Goal: Task Accomplishment & Management: Use online tool/utility

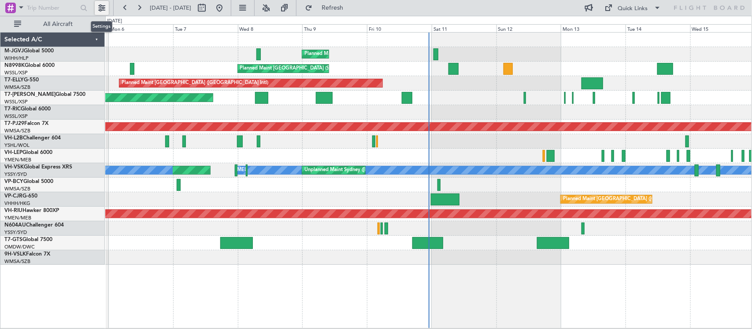
drag, startPoint x: 97, startPoint y: 10, endPoint x: 104, endPoint y: 15, distance: 9.2
click at [97, 10] on button at bounding box center [102, 8] width 14 height 14
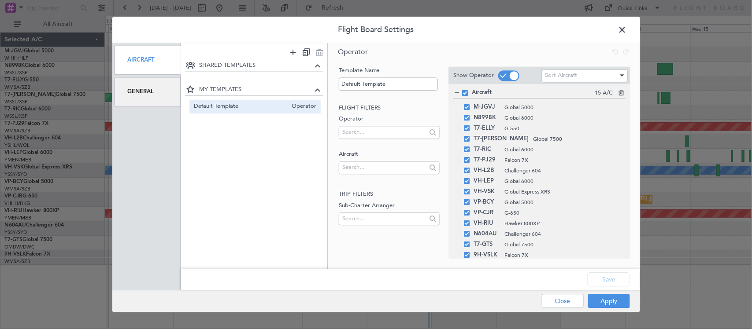
click at [148, 92] on div "General" at bounding box center [148, 93] width 66 height 30
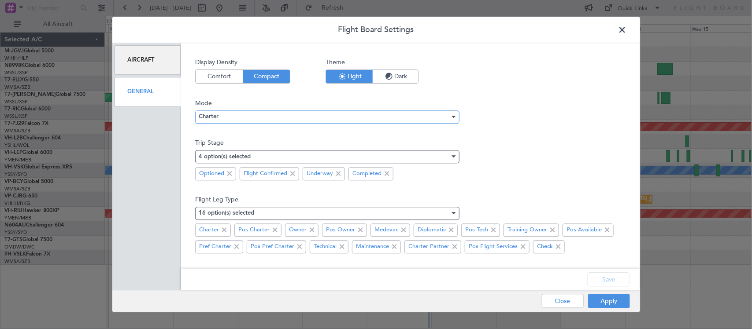
click at [239, 117] on div "Charter" at bounding box center [324, 117] width 251 height 13
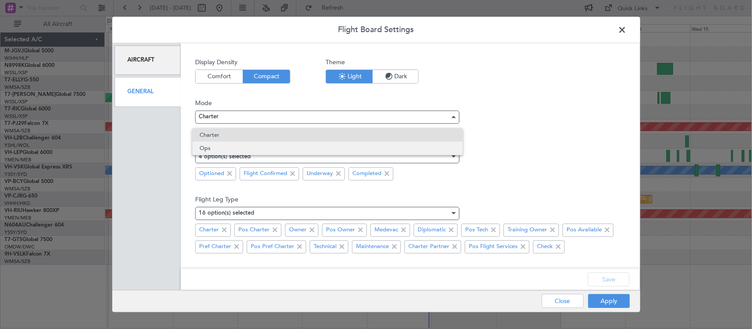
click at [242, 146] on span "Ops" at bounding box center [327, 148] width 256 height 13
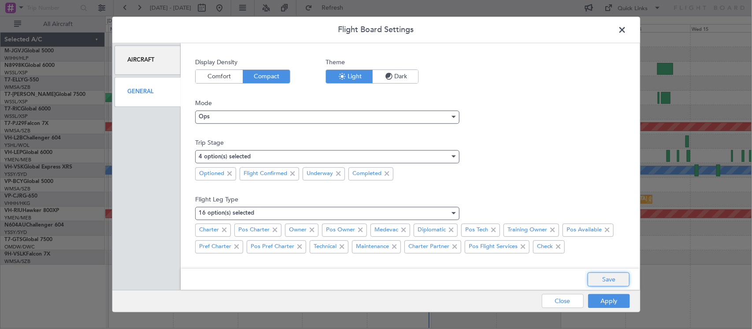
click at [602, 282] on button "Save" at bounding box center [608, 280] width 42 height 14
click at [604, 301] on button "Apply" at bounding box center [609, 302] width 42 height 14
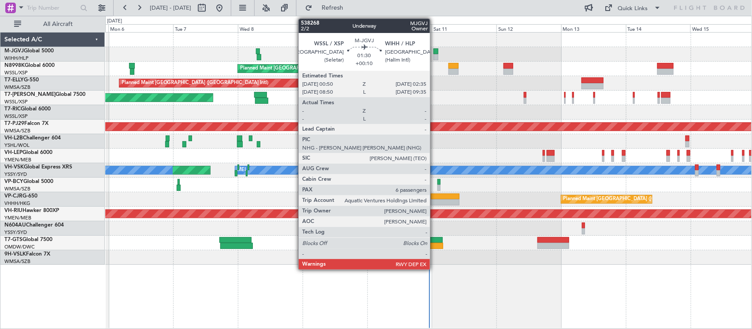
click at [434, 55] on div at bounding box center [435, 57] width 5 height 6
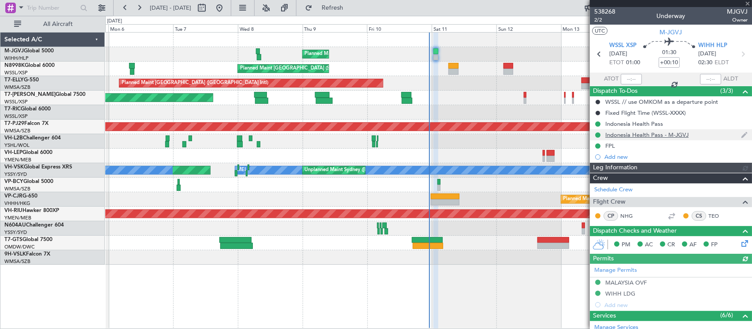
type input "[PERSON_NAME] (HHAFI)"
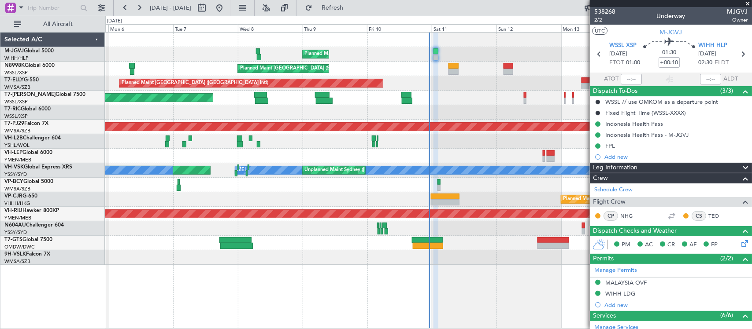
click at [441, 102] on div "Planned Maint [GEOGRAPHIC_DATA] (Seletar) Planned Maint [GEOGRAPHIC_DATA] (Sele…" at bounding box center [428, 149] width 646 height 233
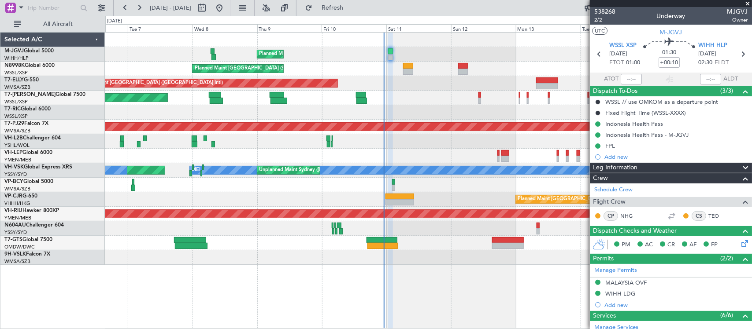
click at [395, 205] on div at bounding box center [399, 202] width 29 height 6
click at [457, 273] on div "Planned Maint [GEOGRAPHIC_DATA] (Seletar) Planned Maint [GEOGRAPHIC_DATA] (Sele…" at bounding box center [428, 180] width 646 height 297
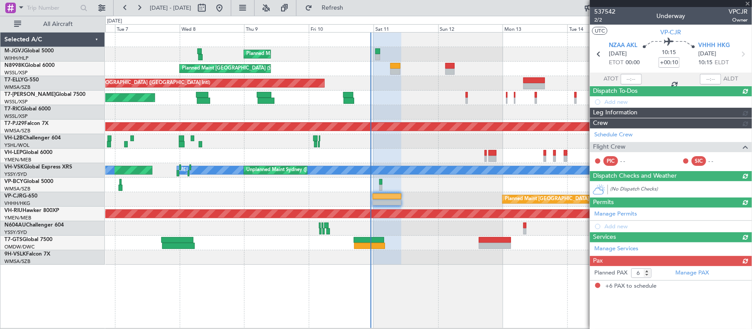
type input "+00:05"
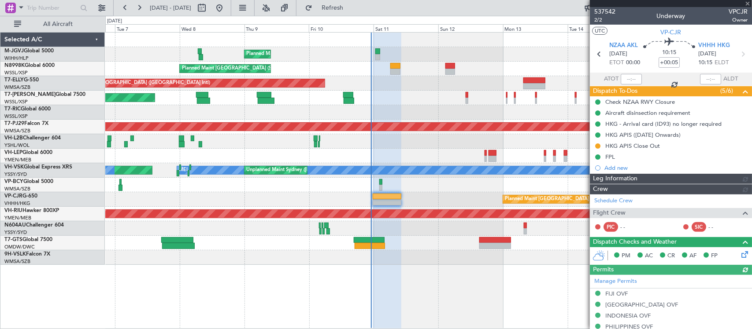
type input "[PERSON_NAME] (HHAFI)"
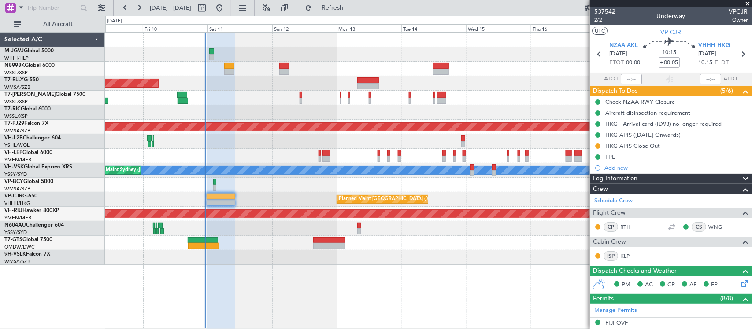
click at [225, 181] on div "Planned Maint [GEOGRAPHIC_DATA] (Seletar) Planned Maint [GEOGRAPHIC_DATA] (Sele…" at bounding box center [428, 149] width 646 height 233
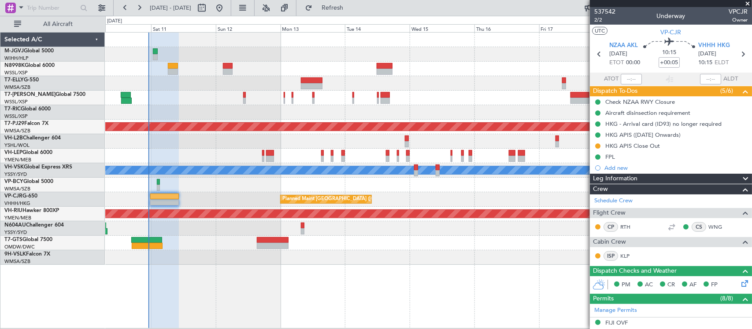
click at [177, 203] on div "Planned Maint [GEOGRAPHIC_DATA] ([GEOGRAPHIC_DATA] Intl)" at bounding box center [428, 199] width 646 height 15
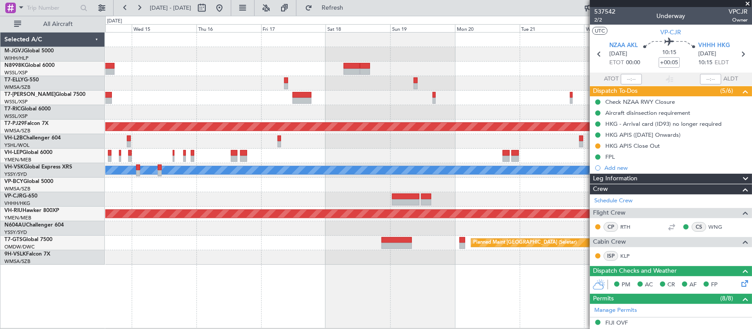
click at [224, 172] on div "Planned Maint [GEOGRAPHIC_DATA] (Sultan [PERSON_NAME] [PERSON_NAME] - Subang) […" at bounding box center [428, 149] width 646 height 233
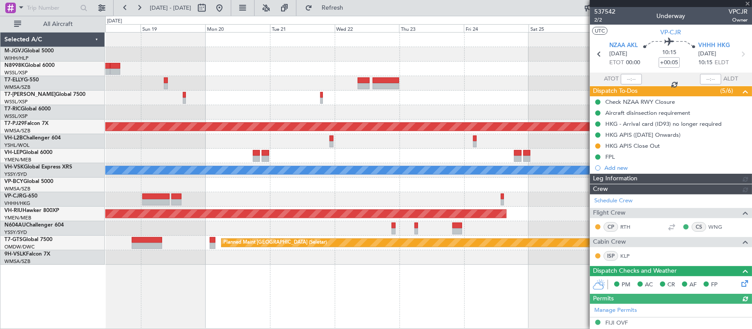
type input "[PERSON_NAME] (HHAFI)"
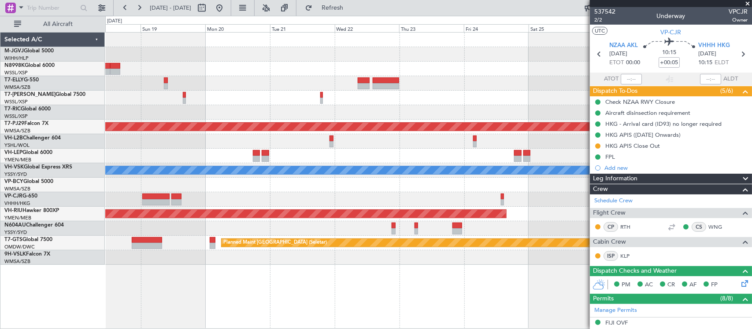
click at [426, 70] on div at bounding box center [428, 69] width 646 height 15
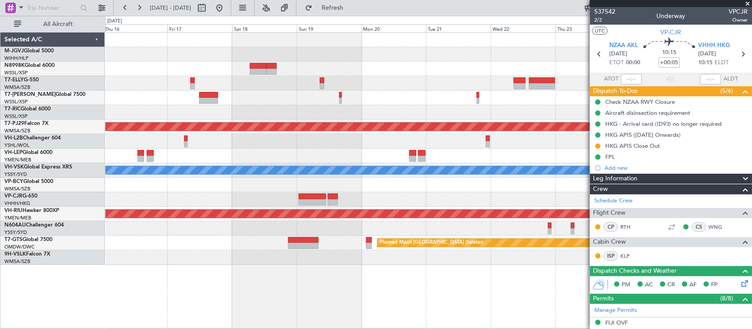
click at [419, 84] on div at bounding box center [428, 83] width 646 height 15
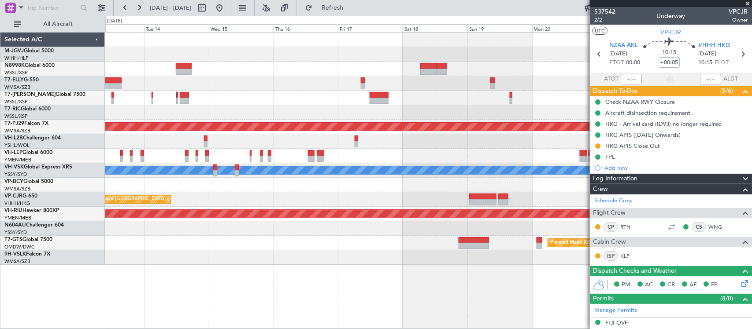
click at [430, 85] on div at bounding box center [428, 83] width 646 height 15
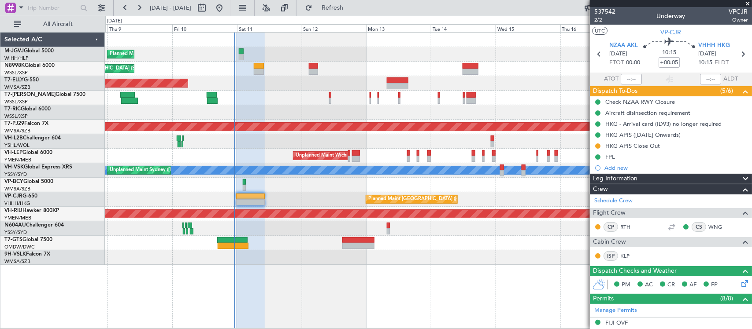
click at [288, 99] on div "Planned Maint [GEOGRAPHIC_DATA] (Seletar)" at bounding box center [428, 98] width 646 height 15
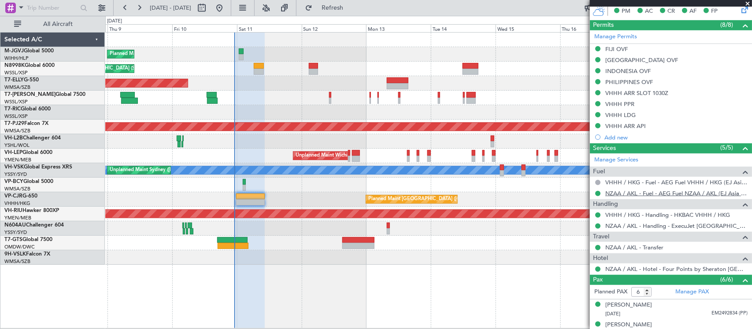
scroll to position [275, 0]
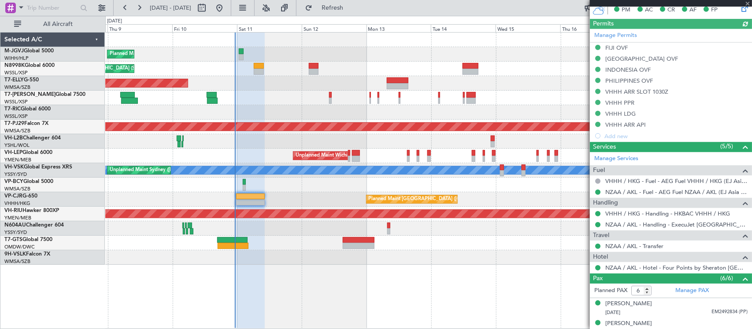
type input "[PERSON_NAME] (HHAFI)"
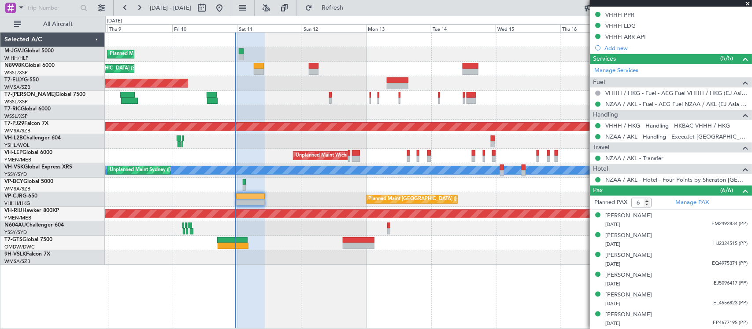
scroll to position [0, 0]
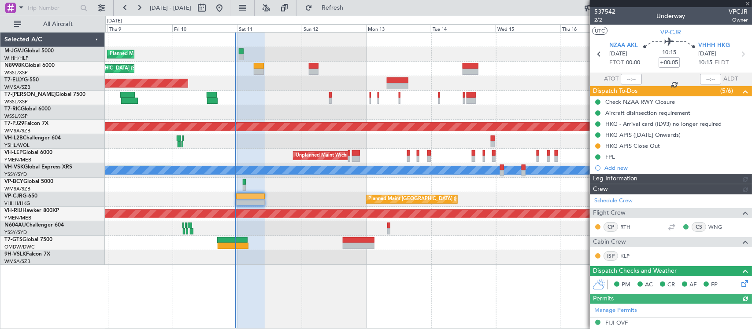
type input "[PERSON_NAME] (HHAFI)"
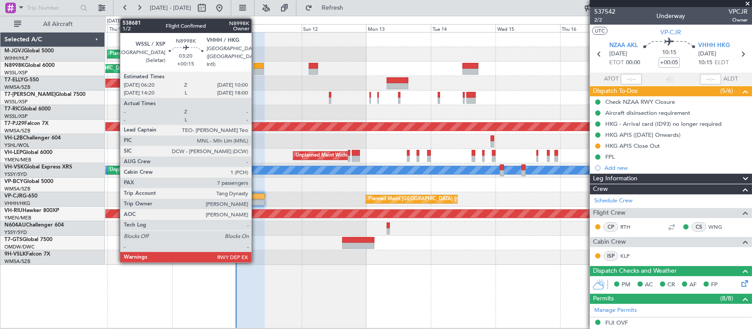
click at [256, 66] on div at bounding box center [259, 66] width 10 height 6
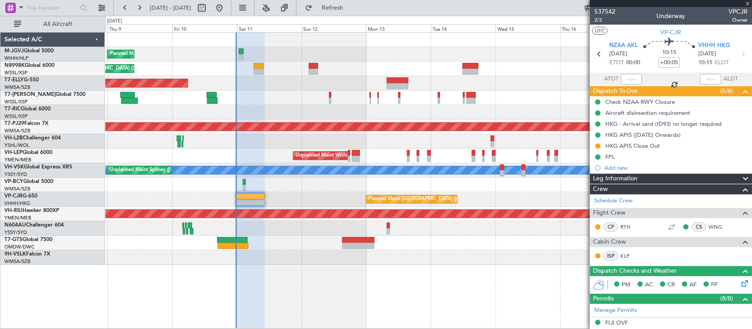
type input "+00:15"
type input "7"
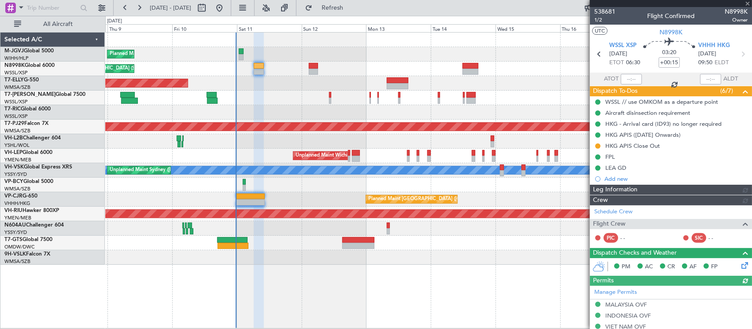
type input "[PERSON_NAME] (HHAFI)"
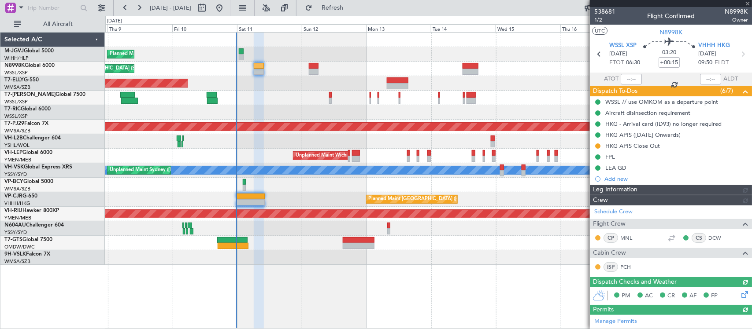
type input "[PERSON_NAME] (HHAFI)"
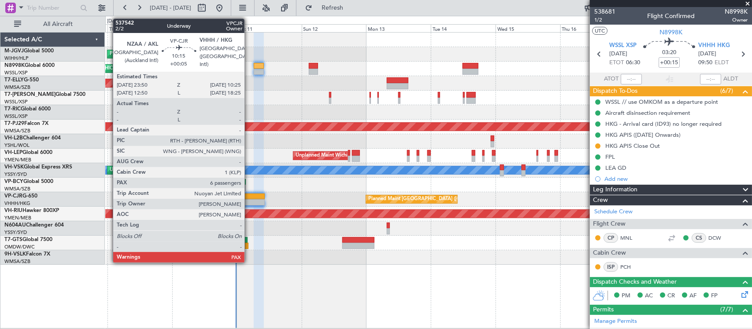
click at [249, 201] on div at bounding box center [250, 202] width 29 height 6
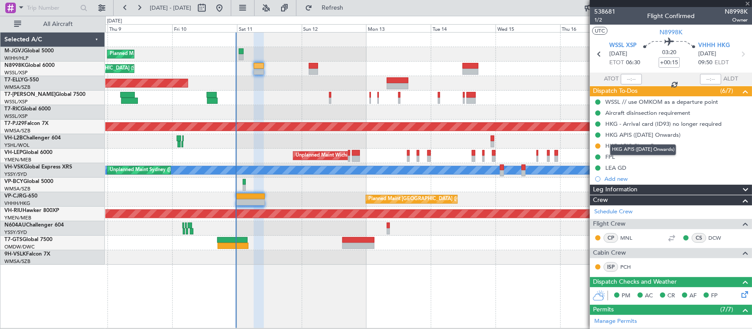
type input "+00:05"
type input "6"
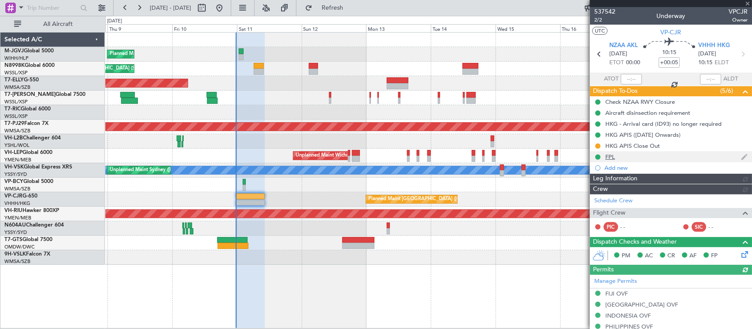
type input "[PERSON_NAME] (HHAFI)"
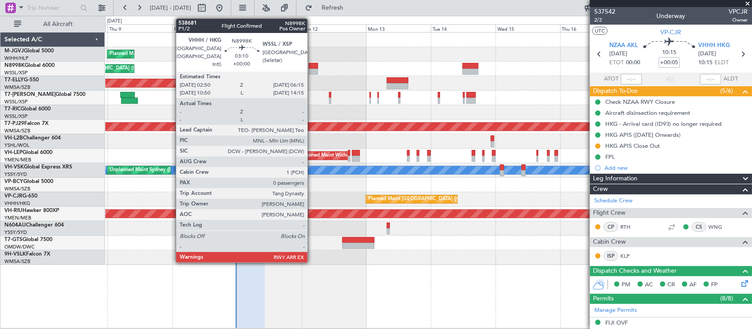
click at [312, 64] on div at bounding box center [313, 66] width 9 height 6
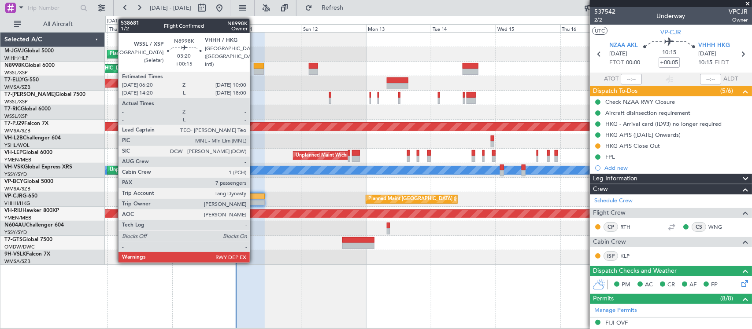
click at [254, 71] on div at bounding box center [259, 72] width 10 height 6
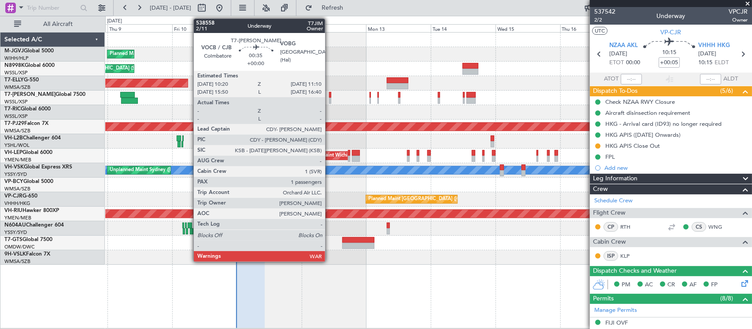
click at [329, 95] on div at bounding box center [330, 95] width 3 height 6
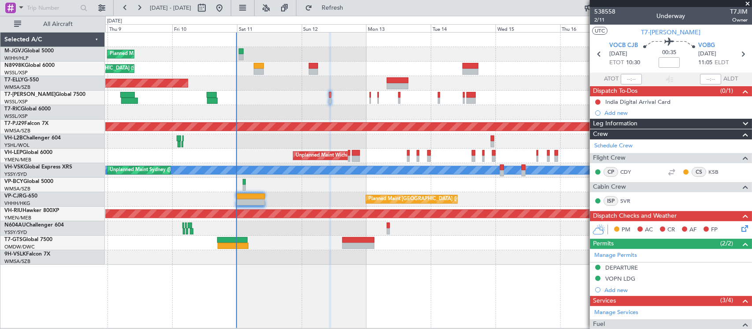
scroll to position [100, 0]
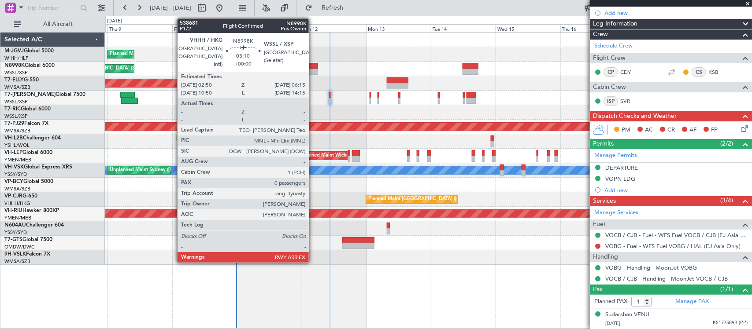
click at [313, 67] on div at bounding box center [313, 66] width 9 height 6
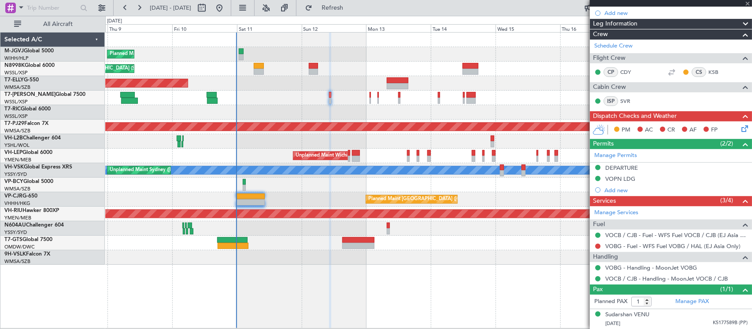
type input "0"
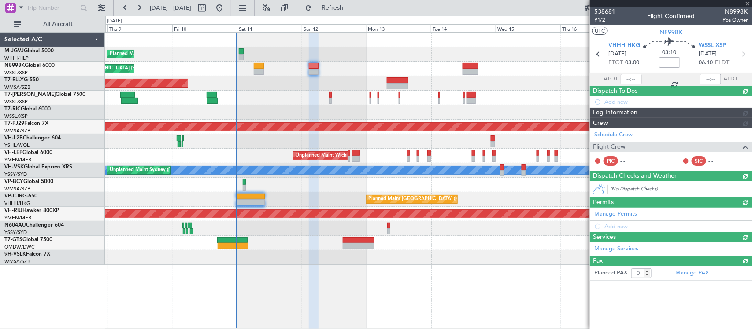
scroll to position [0, 0]
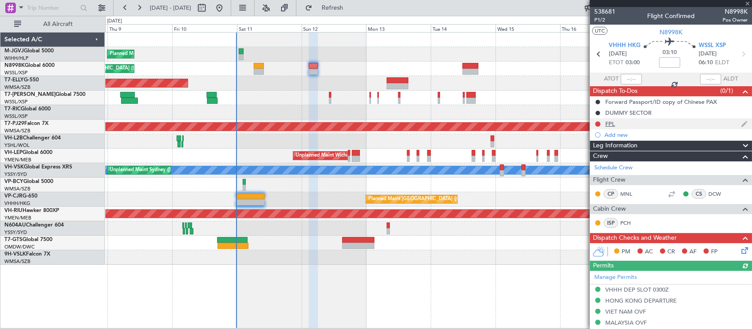
click at [620, 126] on div "FPL" at bounding box center [671, 123] width 162 height 11
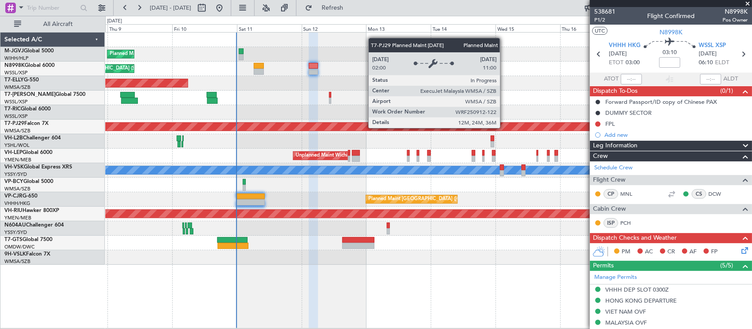
click at [286, 135] on div "Planned Maint [GEOGRAPHIC_DATA] (Seletar) Planned Maint [GEOGRAPHIC_DATA] (Sele…" at bounding box center [428, 149] width 646 height 233
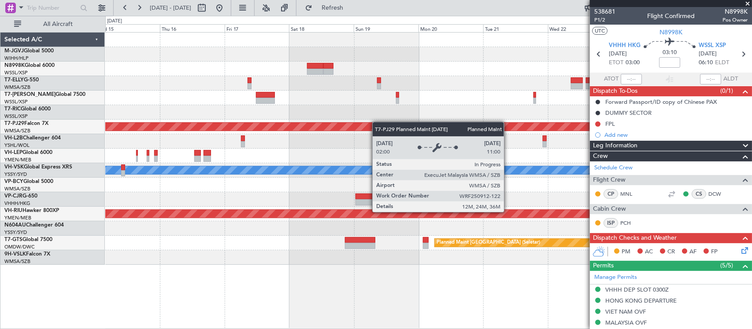
click at [274, 126] on div "Planned Maint [GEOGRAPHIC_DATA] (Sultan [PERSON_NAME] [PERSON_NAME] - Subang)" at bounding box center [428, 127] width 646 height 15
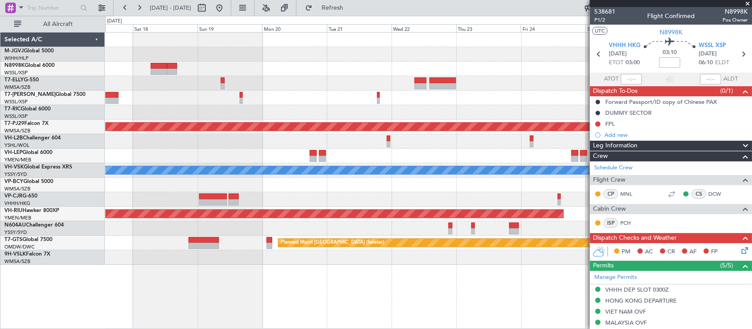
click at [340, 106] on div at bounding box center [428, 112] width 646 height 15
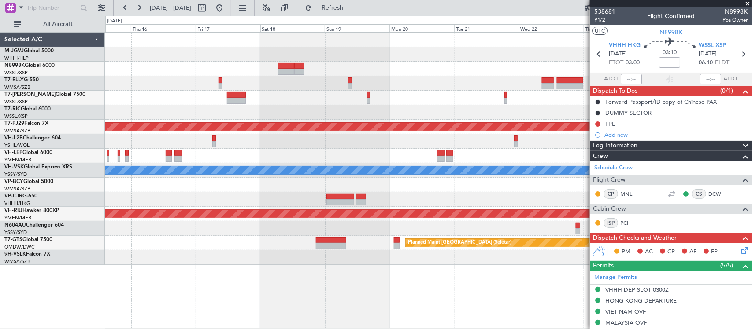
click at [338, 119] on div at bounding box center [428, 112] width 646 height 15
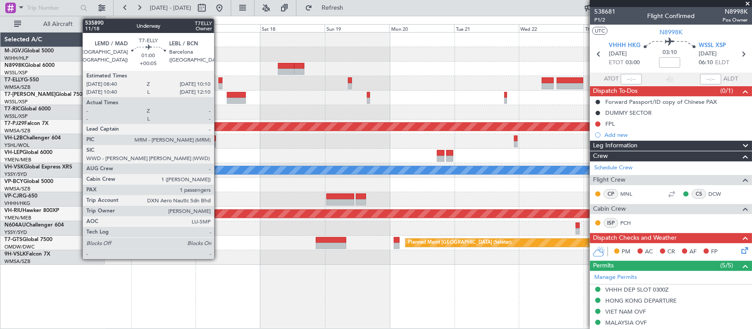
click at [218, 80] on div at bounding box center [220, 81] width 4 height 6
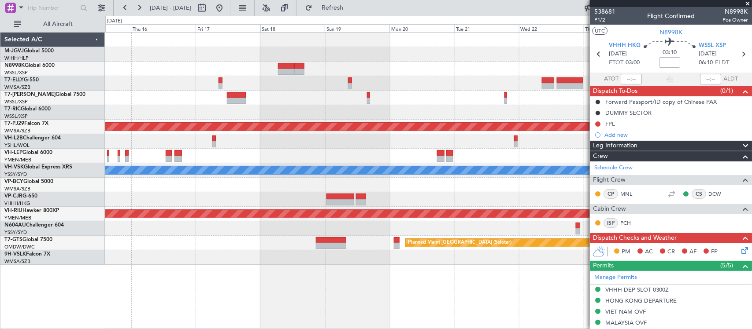
click at [440, 141] on div "Planned Maint [GEOGRAPHIC_DATA] (Sultan [PERSON_NAME] [PERSON_NAME] - Subang) […" at bounding box center [428, 149] width 646 height 233
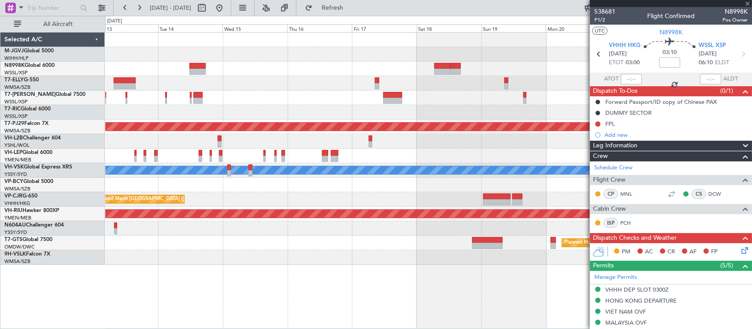
type input "+00:05"
type input "1"
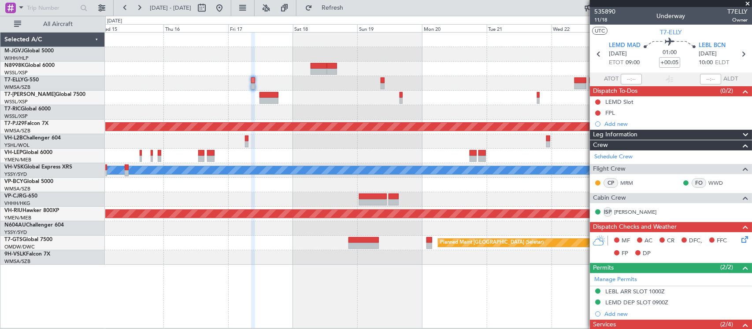
click at [371, 141] on div "Planned Maint [GEOGRAPHIC_DATA] (Sultan [PERSON_NAME] [PERSON_NAME] - Subang) U…" at bounding box center [428, 149] width 646 height 233
click at [412, 115] on div at bounding box center [428, 112] width 646 height 15
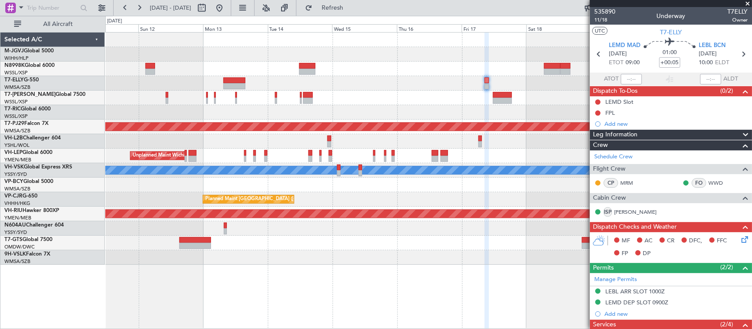
click at [383, 113] on div "Planned Maint [GEOGRAPHIC_DATA] (Seletar) Planned Maint [GEOGRAPHIC_DATA] (Sele…" at bounding box center [428, 149] width 646 height 233
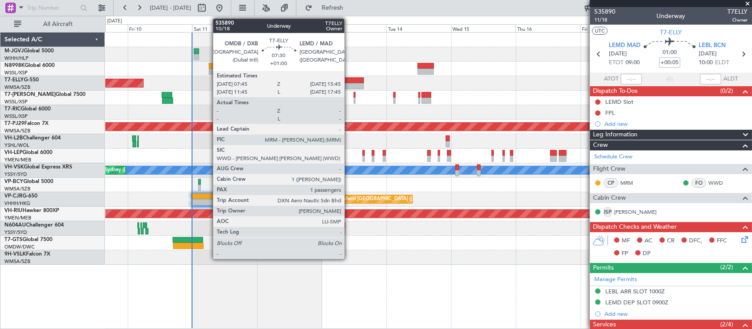
click at [349, 82] on div at bounding box center [353, 81] width 22 height 6
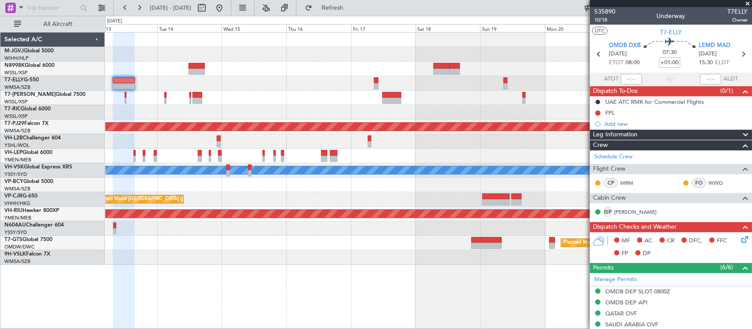
click at [277, 103] on div at bounding box center [428, 98] width 646 height 15
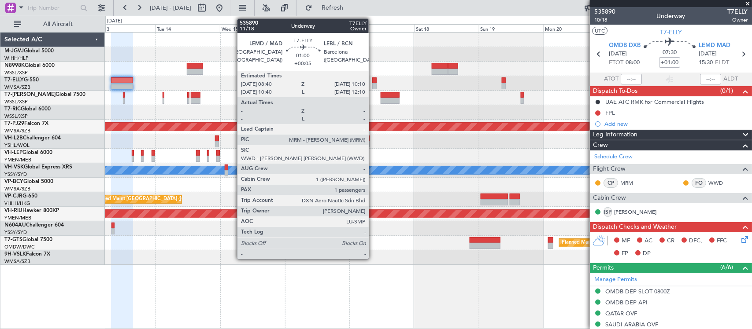
click at [373, 80] on div at bounding box center [374, 81] width 4 height 6
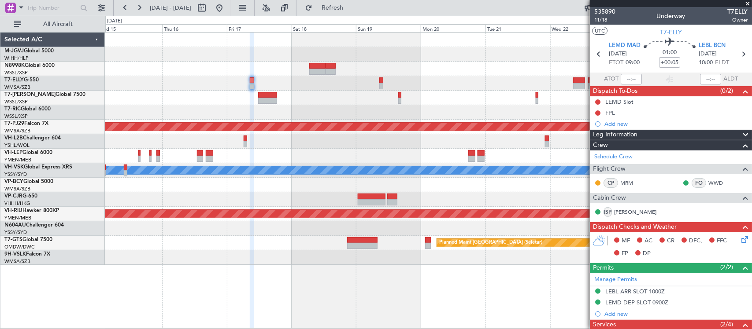
click at [357, 149] on div "Planned Maint [GEOGRAPHIC_DATA] (Sultan [PERSON_NAME] [PERSON_NAME] - Subang) U…" at bounding box center [428, 149] width 646 height 233
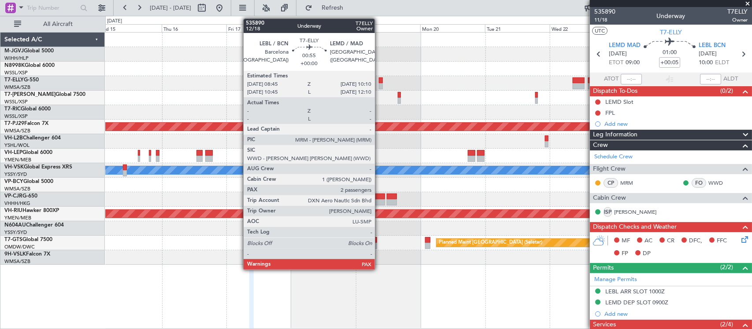
click at [379, 79] on div at bounding box center [381, 81] width 4 height 6
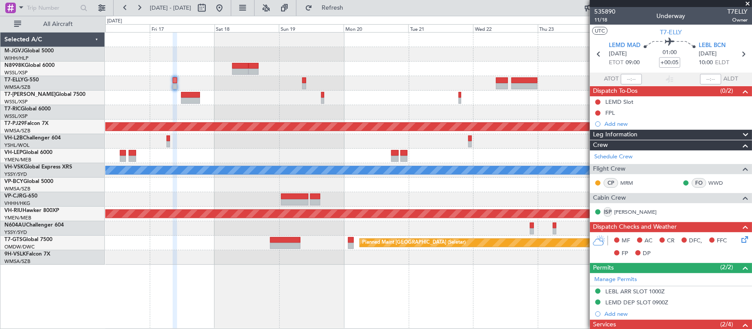
click at [349, 120] on div "Planned Maint [GEOGRAPHIC_DATA] (Sultan [PERSON_NAME] [PERSON_NAME] - Subang)" at bounding box center [428, 127] width 646 height 15
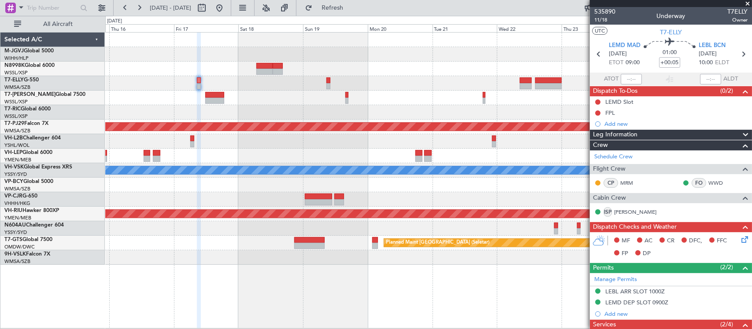
click at [428, 86] on div at bounding box center [428, 83] width 646 height 15
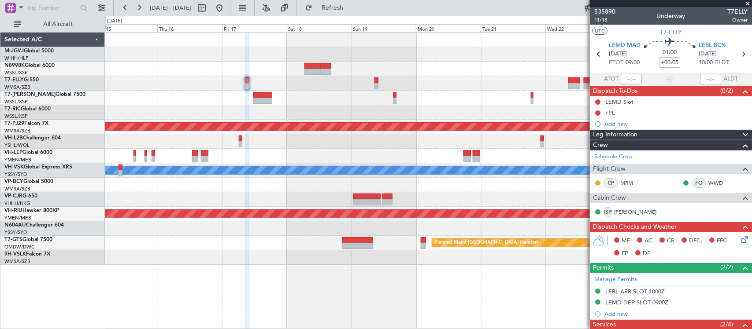
click at [448, 90] on div at bounding box center [428, 83] width 646 height 15
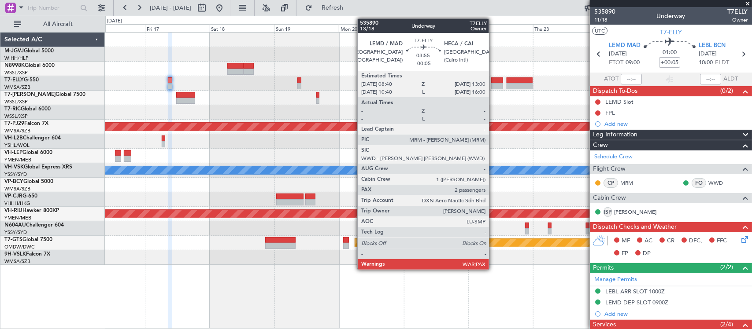
click at [493, 86] on div at bounding box center [497, 86] width 12 height 6
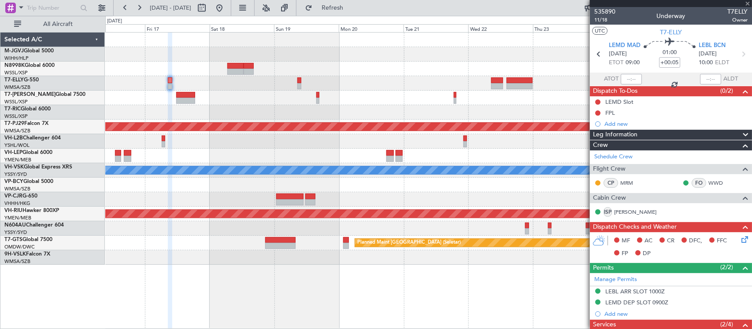
type input "-00:05"
type input "2"
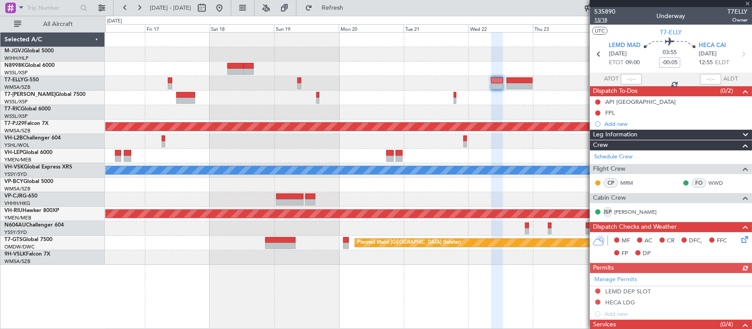
click at [602, 20] on span "13/18" at bounding box center [604, 19] width 21 height 7
